Goal: Task Accomplishment & Management: Manage account settings

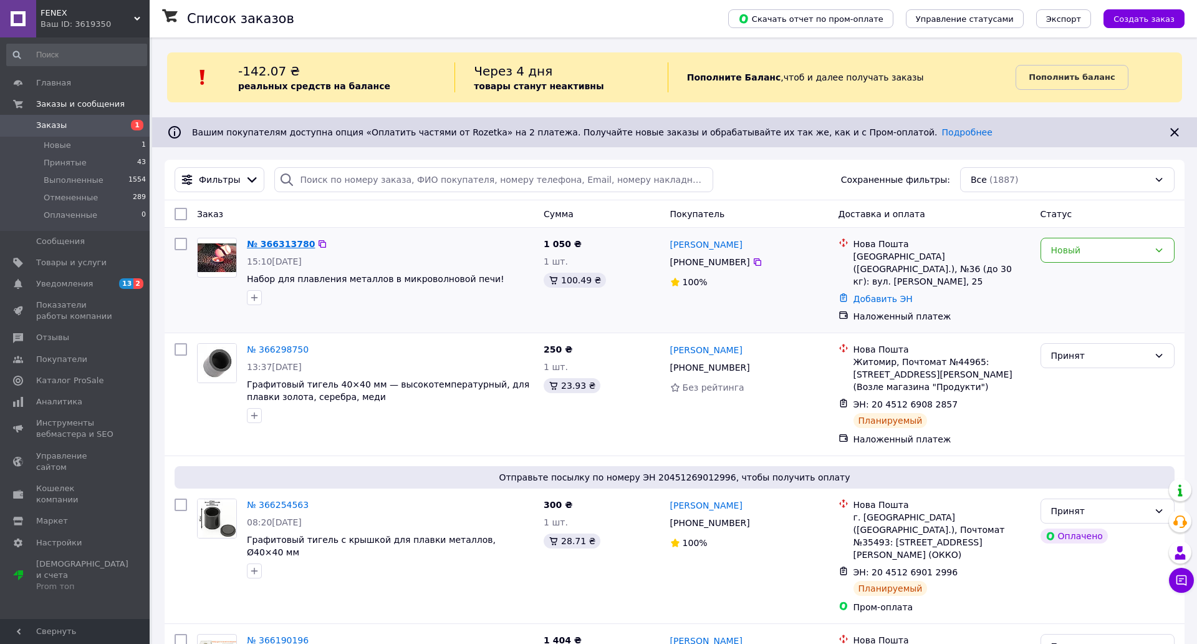
click at [274, 244] on link "№ 366313780" at bounding box center [281, 244] width 68 height 10
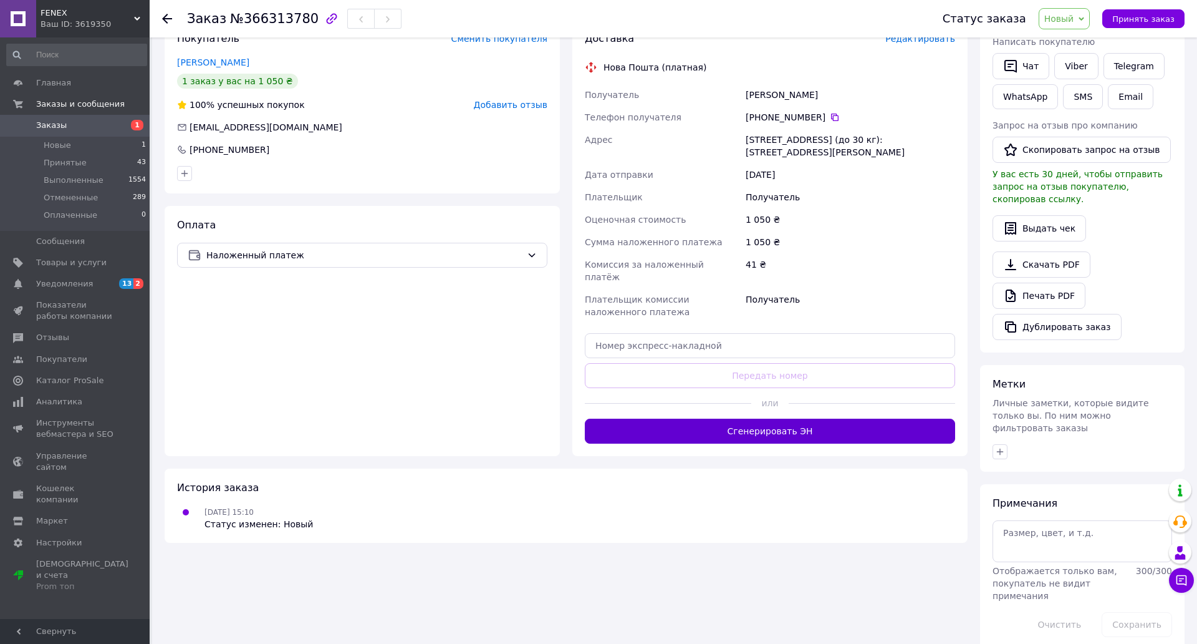
scroll to position [249, 0]
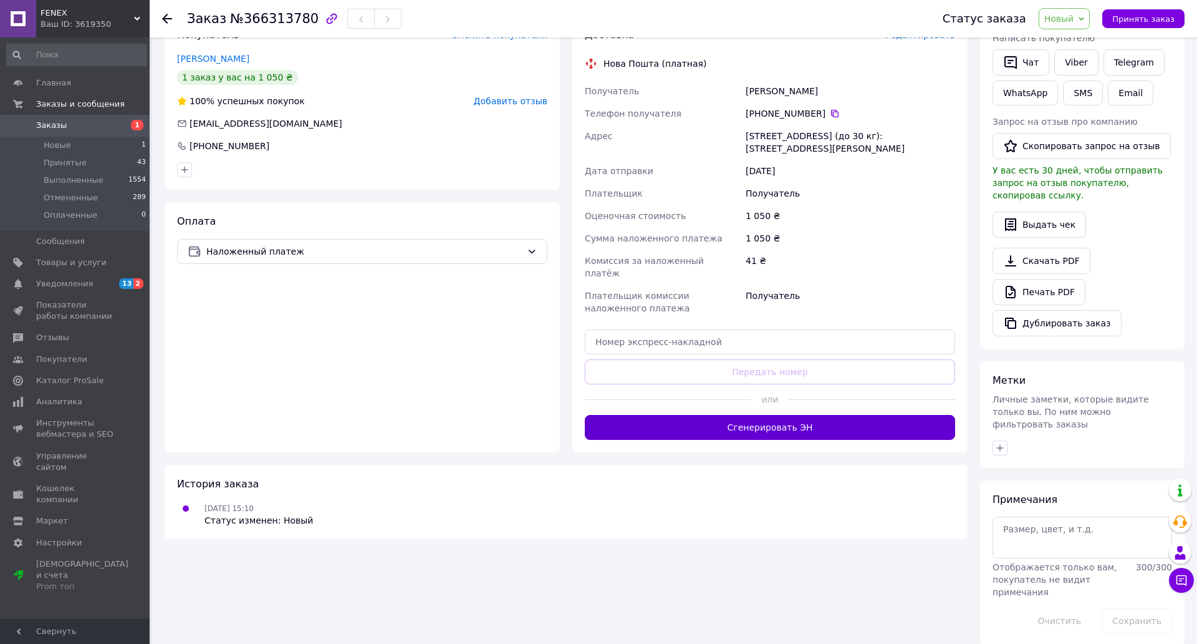
click at [797, 415] on button "Сгенерировать ЭН" at bounding box center [770, 427] width 370 height 25
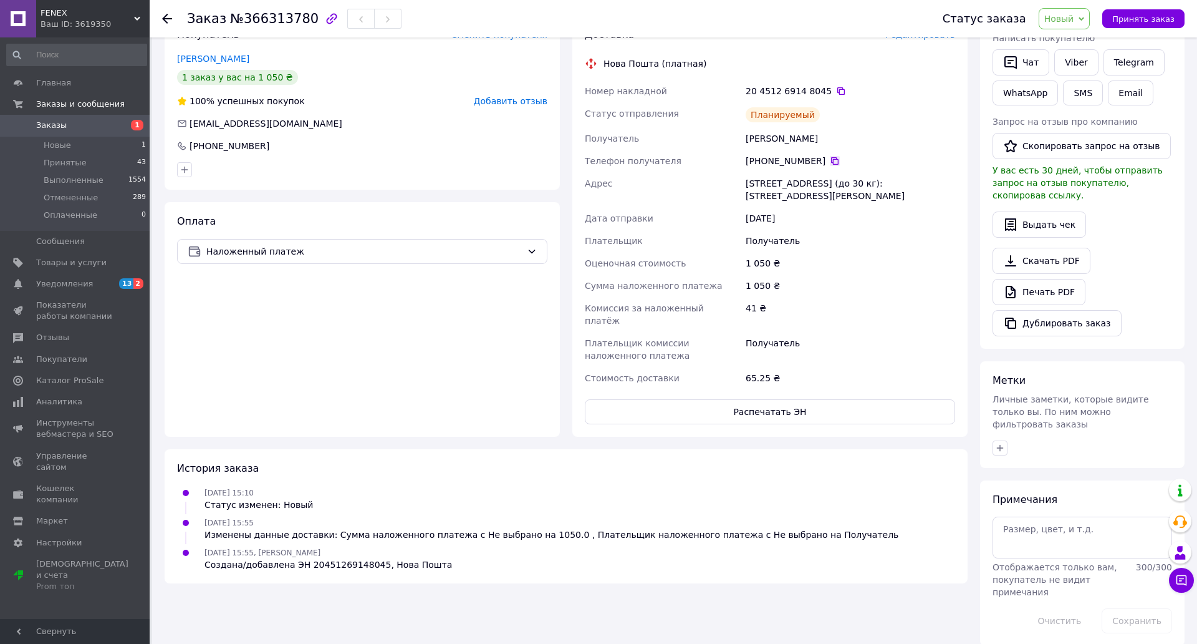
click at [830, 156] on icon at bounding box center [835, 161] width 10 height 10
click at [836, 86] on icon at bounding box center [841, 91] width 10 height 10
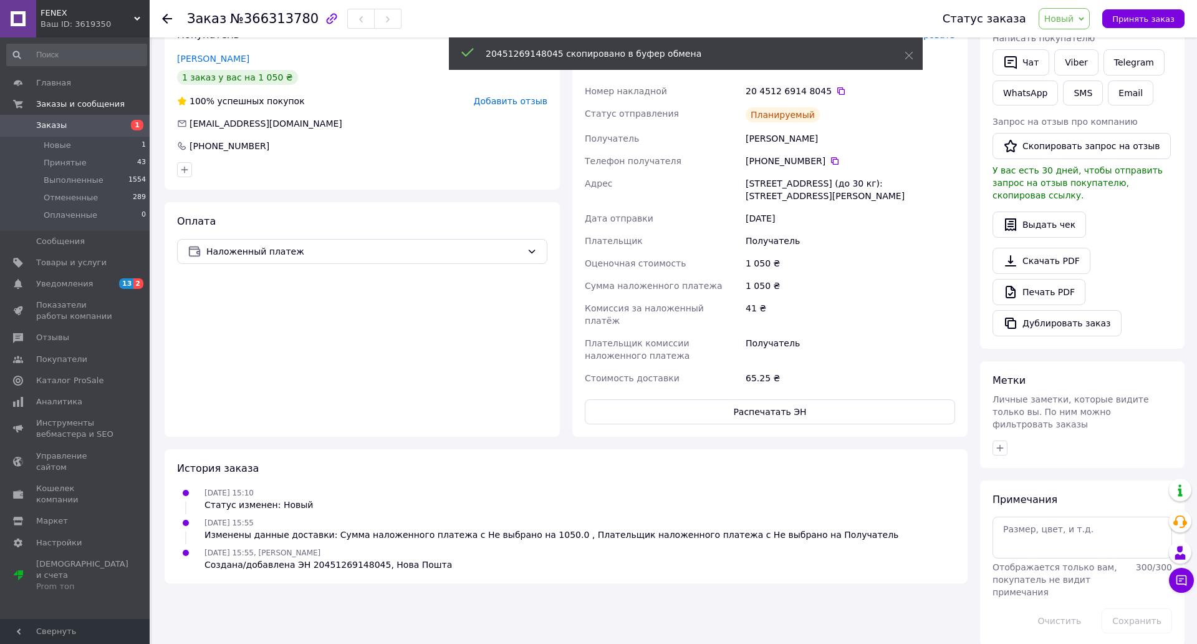
click at [92, 121] on span "Заказы" at bounding box center [75, 125] width 79 height 11
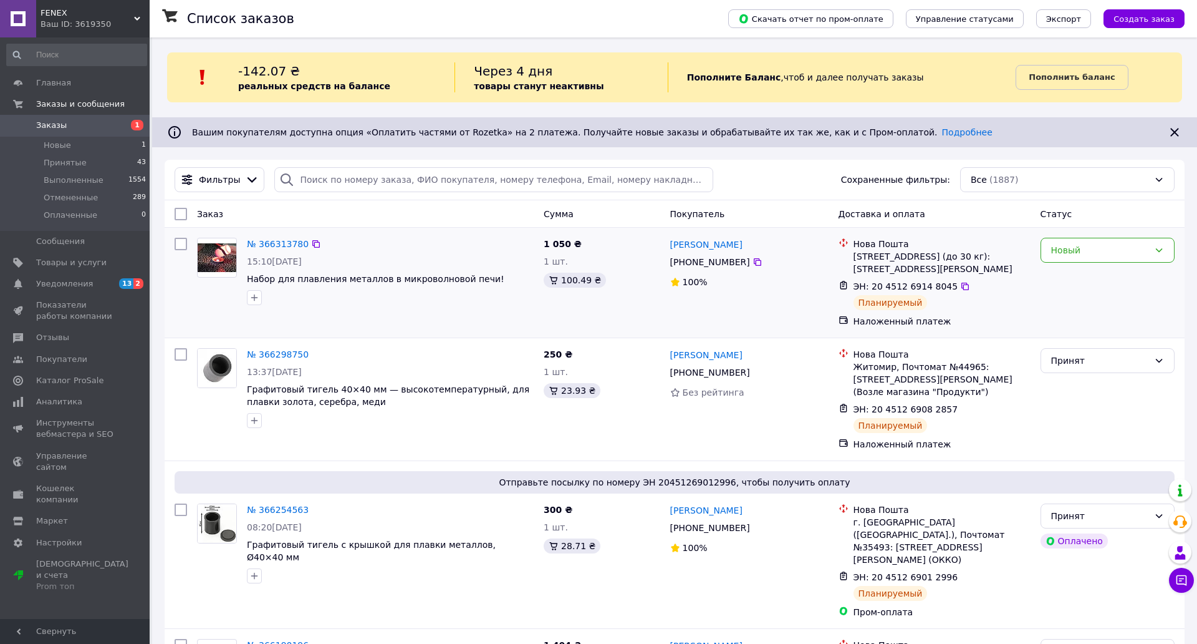
click at [698, 258] on span "[PHONE_NUMBER]" at bounding box center [710, 262] width 80 height 10
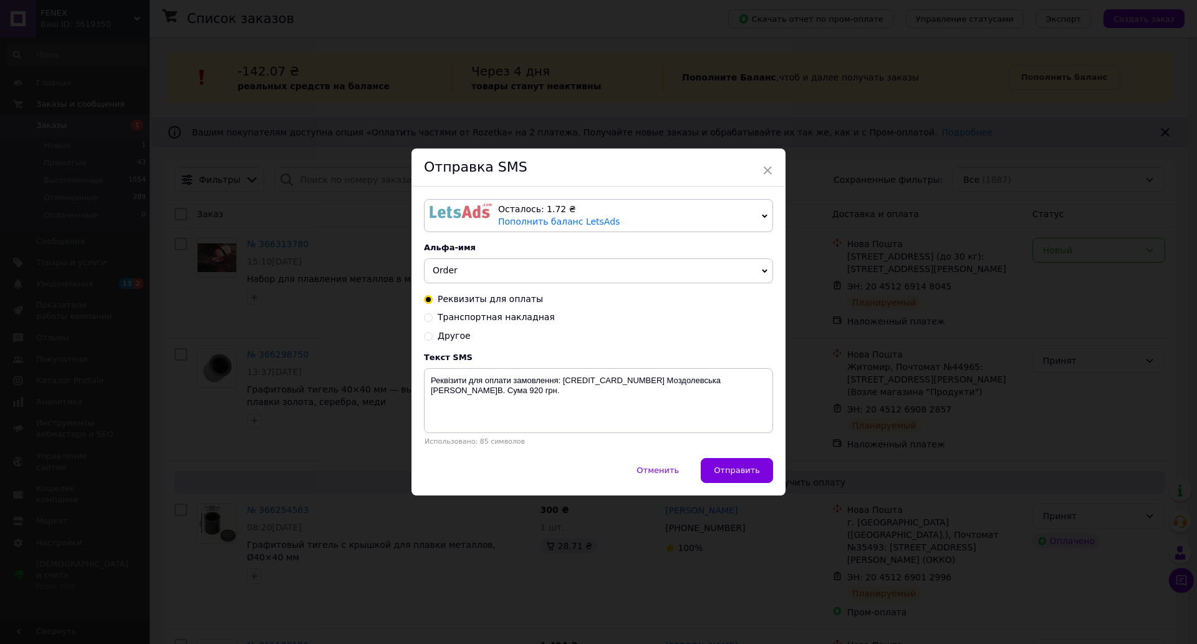
click at [508, 312] on span "Транспортная накладная" at bounding box center [496, 317] width 117 height 10
click at [433, 312] on input "Транспортная накладная" at bounding box center [428, 316] width 9 height 9
radio input "true"
radio input "false"
click at [606, 368] on textarea "Дякуємо за замовлення, накладна XXXXXXXXXXXXXX. Наш телефон:[PHONE_NUMBER]. [DO…" at bounding box center [598, 400] width 349 height 65
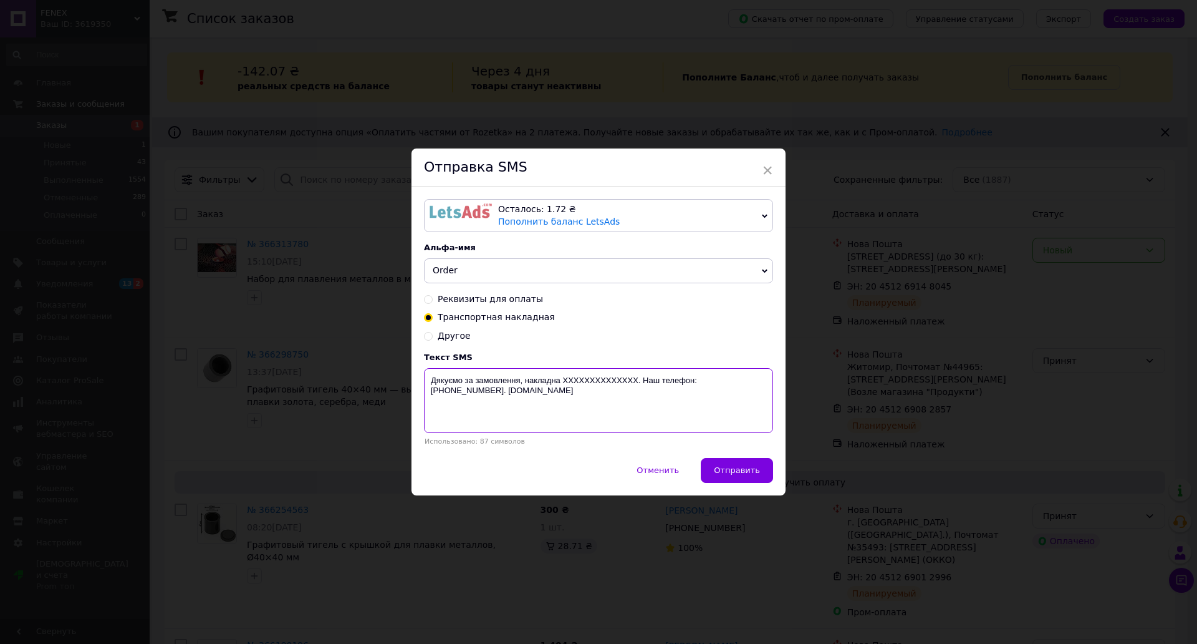
click at [606, 368] on textarea "Дякуємо за замовлення, накладна XXXXXXXXXXXXXX. Наш телефон:[PHONE_NUMBER]. [DO…" at bounding box center [598, 400] width 349 height 65
paste textarea "20451269148045"
drag, startPoint x: 428, startPoint y: 353, endPoint x: 567, endPoint y: 399, distance: 146.5
click at [565, 399] on textarea "Дякуємо за замовлення, накладна [PHONE_NUMBER]. Наш телефон:[PHONE_NUMBER]. [DO…" at bounding box center [598, 400] width 349 height 65
type textarea "Дякуємо за замовлення, накладна [PHONE_NUMBER]. Наш телефон:[PHONE_NUMBER]. [DO…"
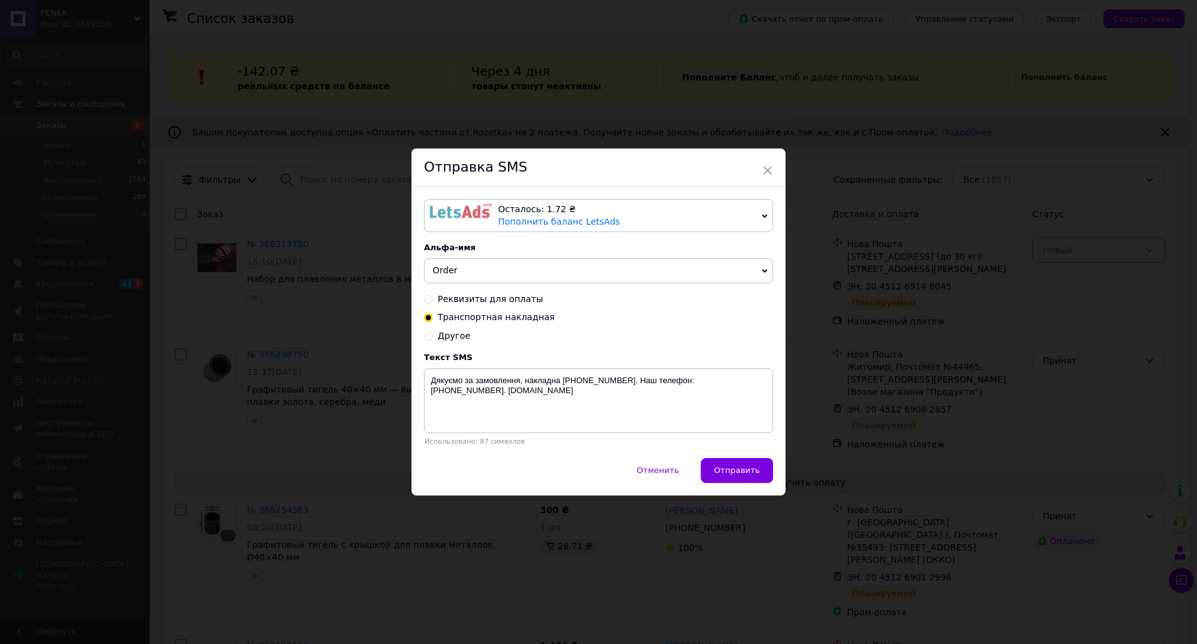
drag, startPoint x: 768, startPoint y: 146, endPoint x: 768, endPoint y: 135, distance: 11.2
click at [768, 160] on span "×" at bounding box center [767, 170] width 11 height 21
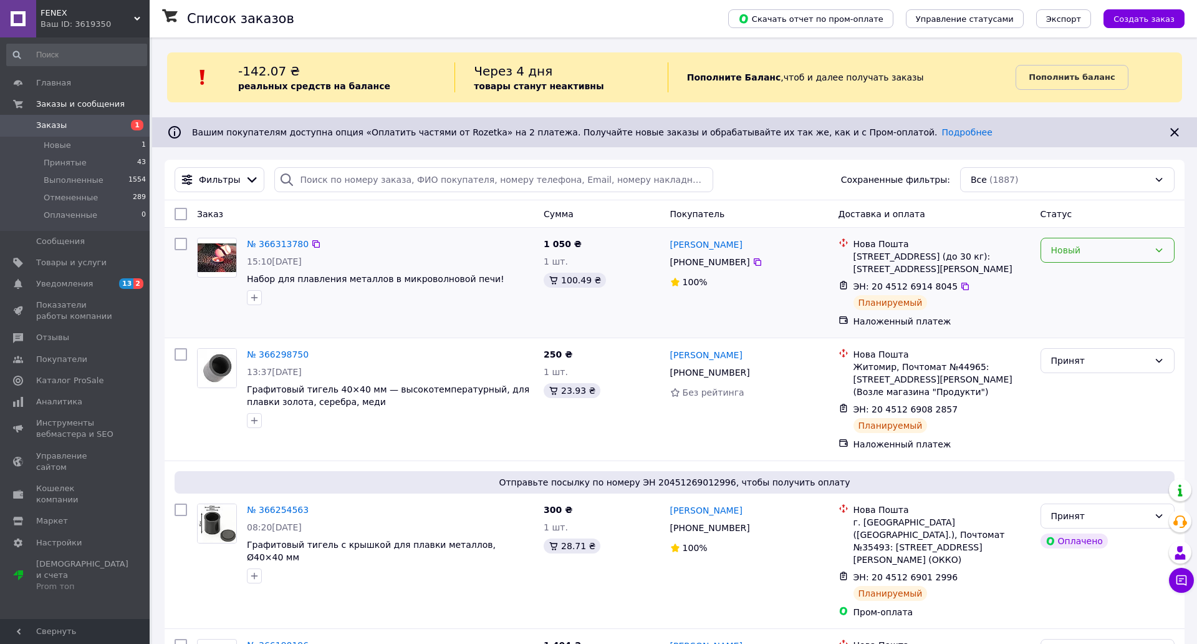
click at [1080, 262] on div "Новый" at bounding box center [1108, 250] width 134 height 25
click at [1067, 275] on li "Принят" at bounding box center [1099, 277] width 132 height 22
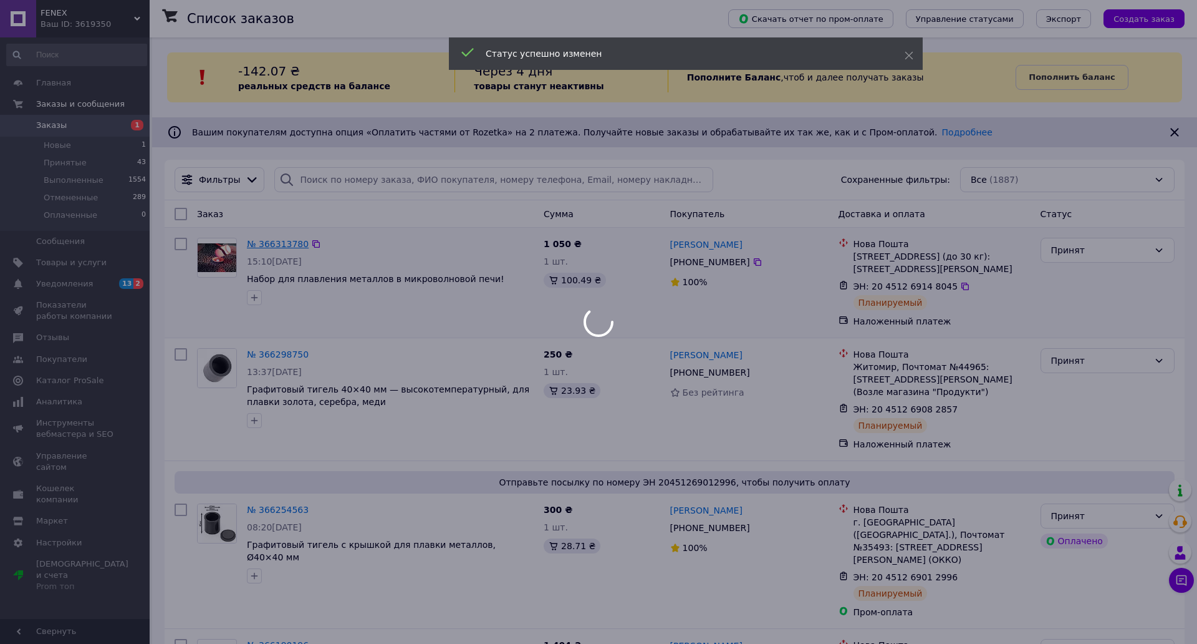
click at [269, 241] on link "№ 366313780" at bounding box center [278, 244] width 62 height 10
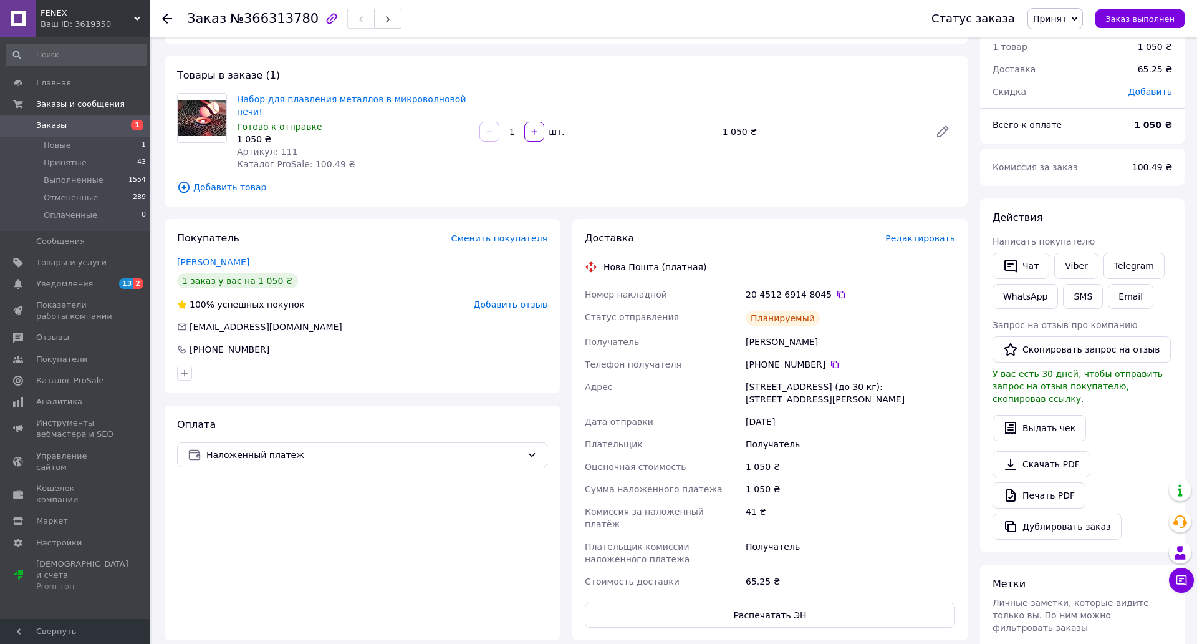
scroll to position [187, 0]
